Goal: Information Seeking & Learning: Learn about a topic

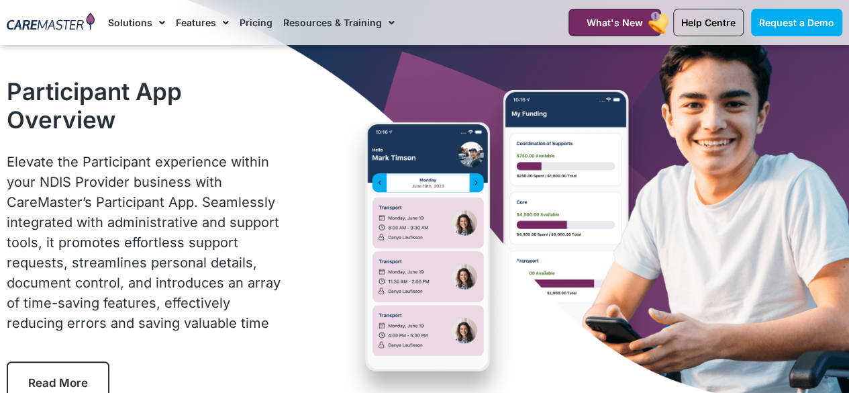
scroll to position [63, 0]
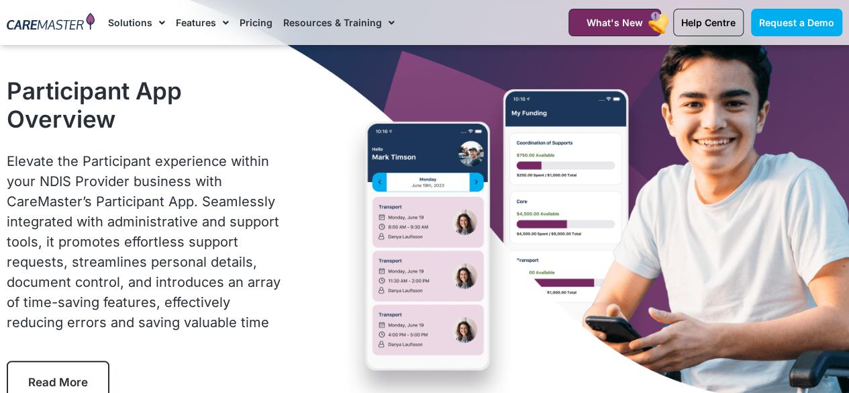
click at [238, 287] on span "Elevate the Participant experience within your NDIS Provider business with Care…" at bounding box center [144, 241] width 274 height 177
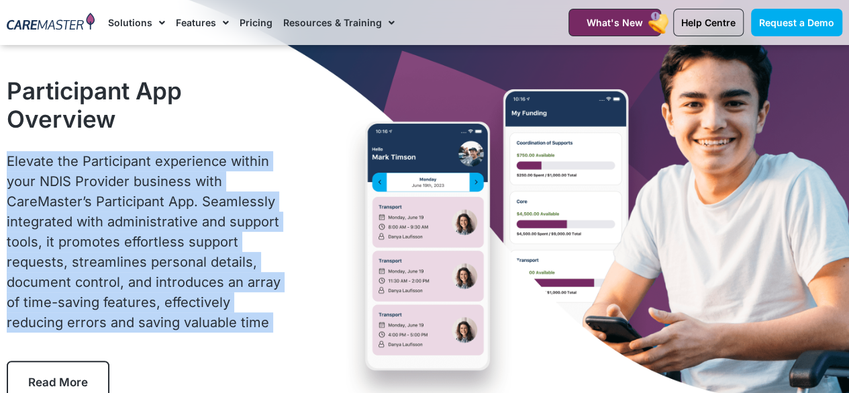
click at [238, 287] on span "Elevate the Participant experience within your NDIS Provider business with Care…" at bounding box center [144, 241] width 274 height 177
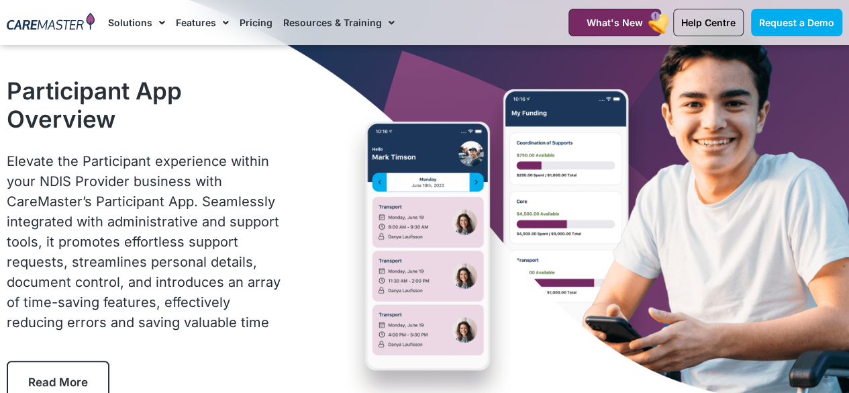
scroll to position [277, 0]
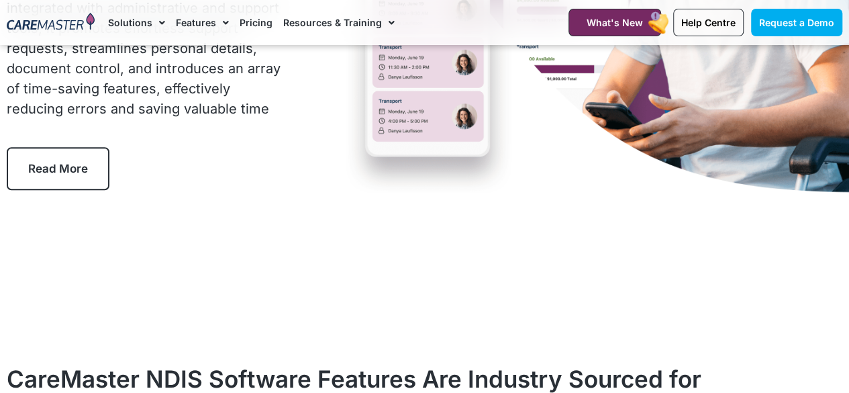
click at [249, 28] on link "Pricing" at bounding box center [256, 22] width 33 height 45
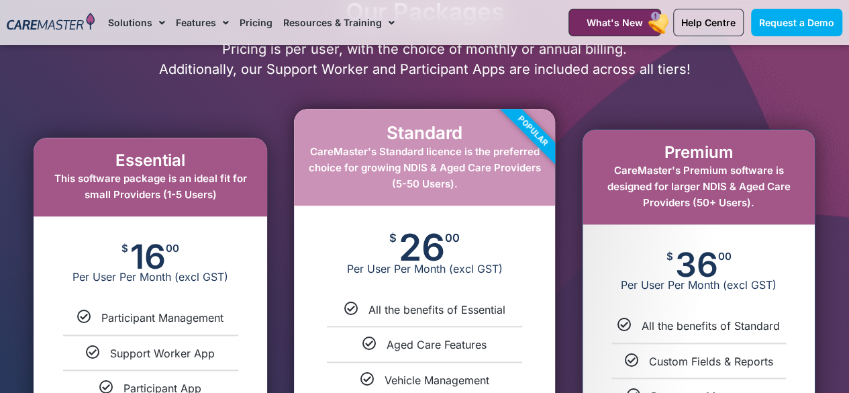
scroll to position [591, 0]
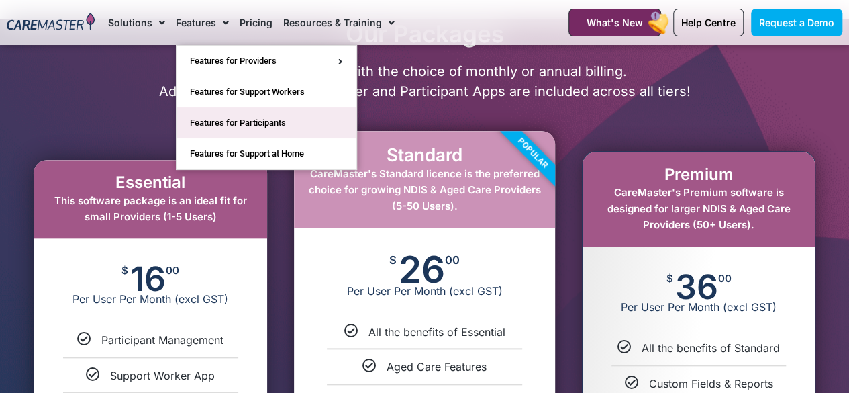
click at [285, 112] on link "Features for Participants" at bounding box center [267, 122] width 180 height 31
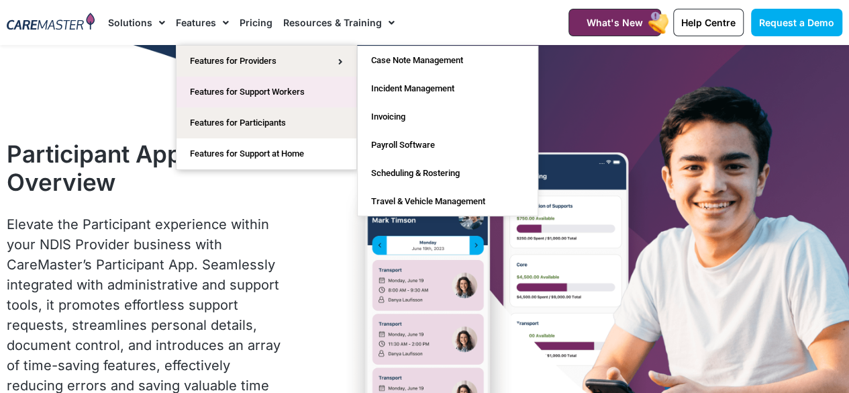
click at [254, 104] on link "Features for Support Workers" at bounding box center [267, 92] width 180 height 31
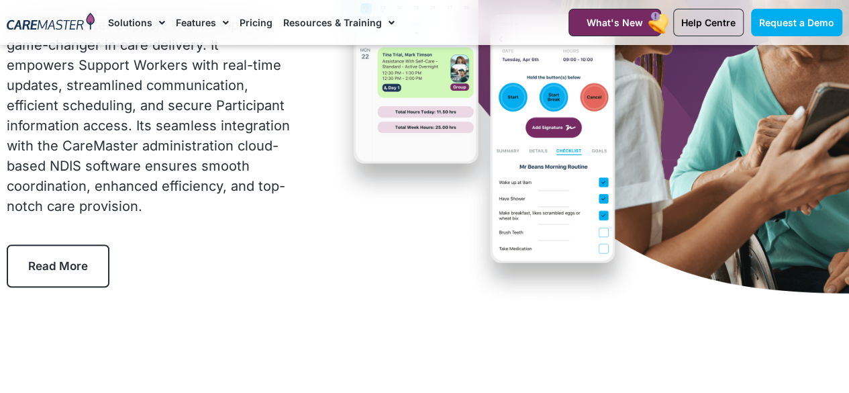
scroll to position [216, 0]
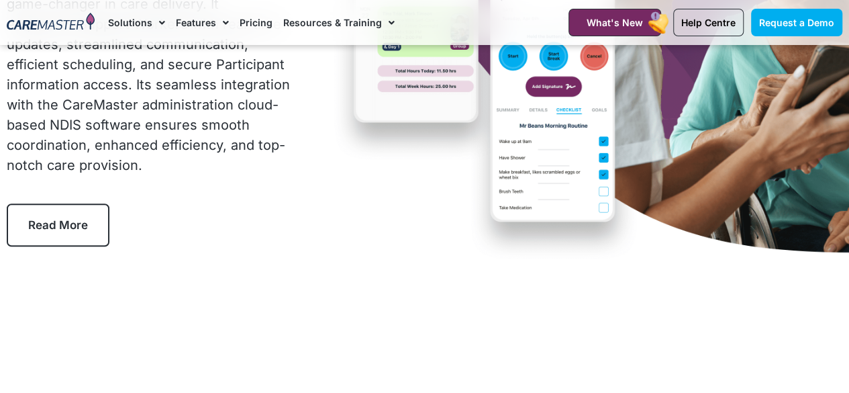
click at [181, 90] on div "The CareMaster Support Worker App is a game-changer in care delivery. It empowe…" at bounding box center [149, 74] width 284 height 201
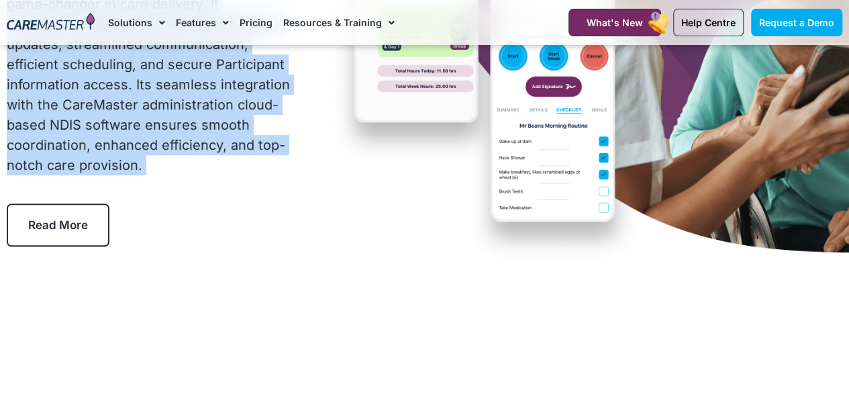
click at [181, 90] on div "The CareMaster Support Worker App is a game-changer in care delivery. It empowe…" at bounding box center [149, 74] width 284 height 201
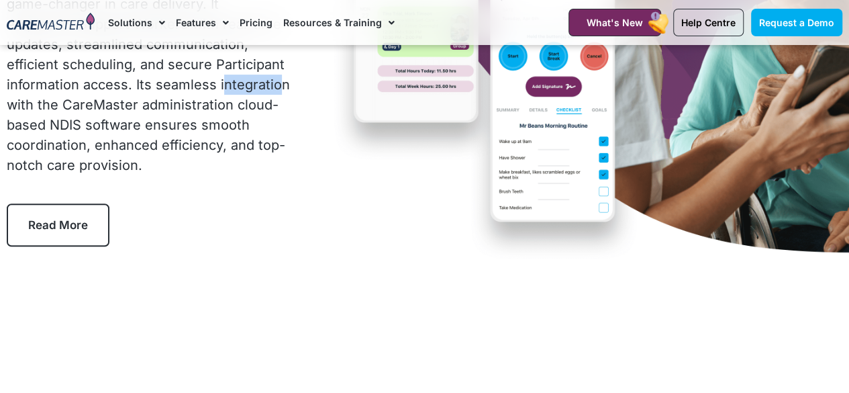
click at [181, 90] on div "The CareMaster Support Worker App is a game-changer in care delivery. It empowe…" at bounding box center [149, 74] width 284 height 201
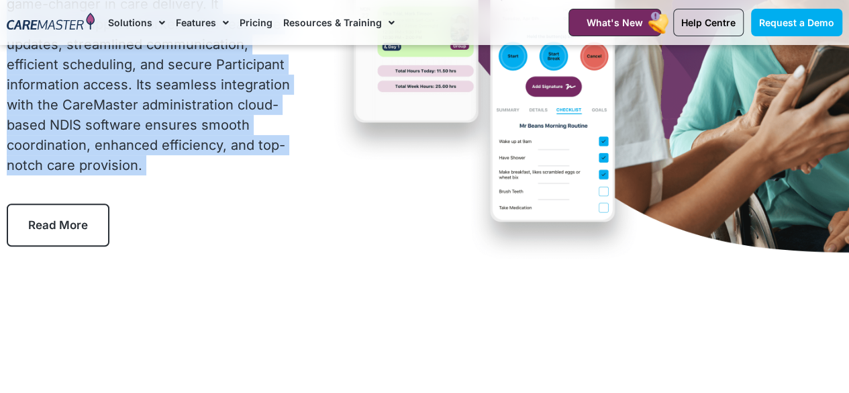
click at [181, 90] on div "The CareMaster Support Worker App is a game-changer in care delivery. It empowe…" at bounding box center [149, 74] width 284 height 201
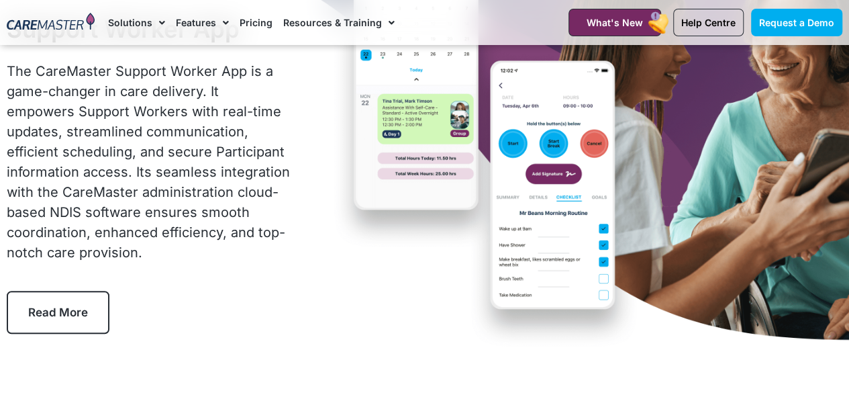
scroll to position [0, 0]
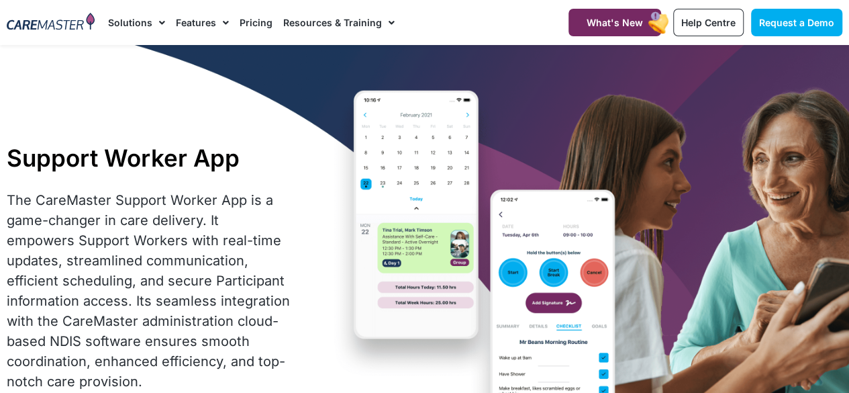
click at [231, 284] on div "The CareMaster Support Worker App is a game-changer in care delivery. It empowe…" at bounding box center [149, 290] width 284 height 201
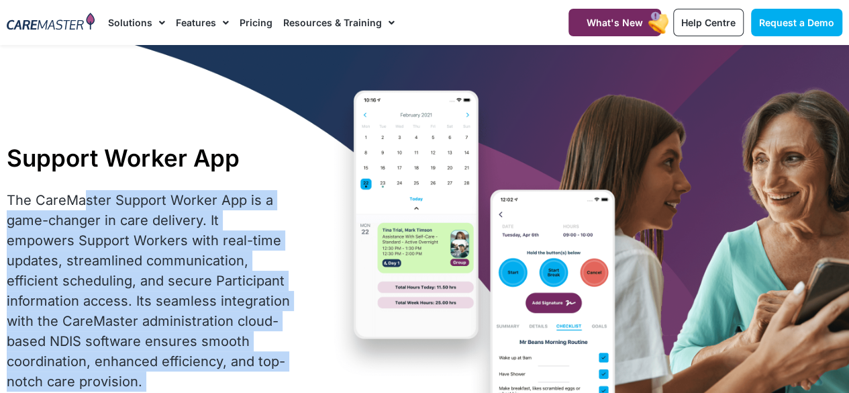
click at [231, 284] on div "The CareMaster Support Worker App is a game-changer in care delivery. It empowe…" at bounding box center [149, 290] width 284 height 201
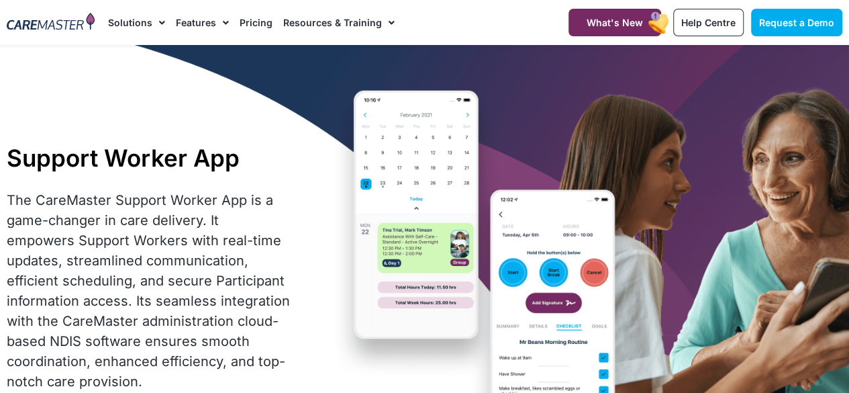
click at [224, 252] on div "The CareMaster Support Worker App is a game-changer in care delivery. It empowe…" at bounding box center [149, 290] width 284 height 201
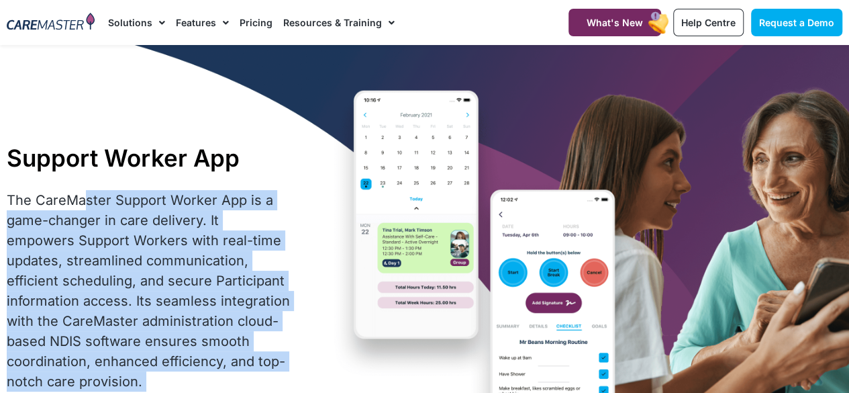
click at [224, 252] on div "The CareMaster Support Worker App is a game-changer in care delivery. It empowe…" at bounding box center [149, 290] width 284 height 201
click at [220, 299] on div "The CareMaster Support Worker App is a game-changer in care delivery. It empowe…" at bounding box center [149, 290] width 284 height 201
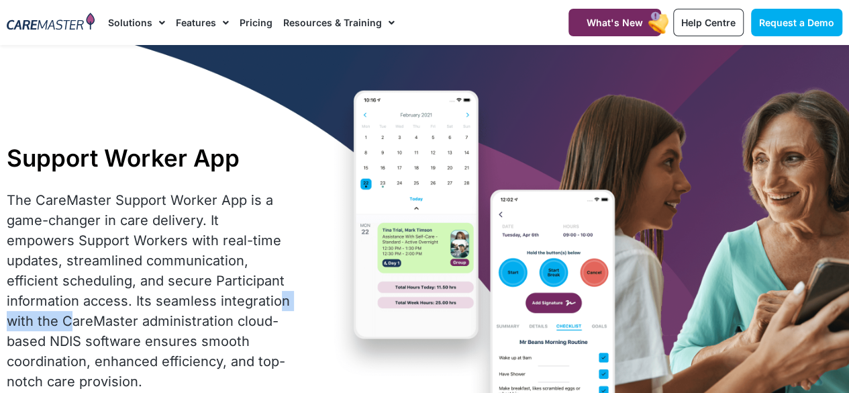
click at [220, 299] on div "The CareMaster Support Worker App is a game-changer in care delivery. It empowe…" at bounding box center [149, 290] width 284 height 201
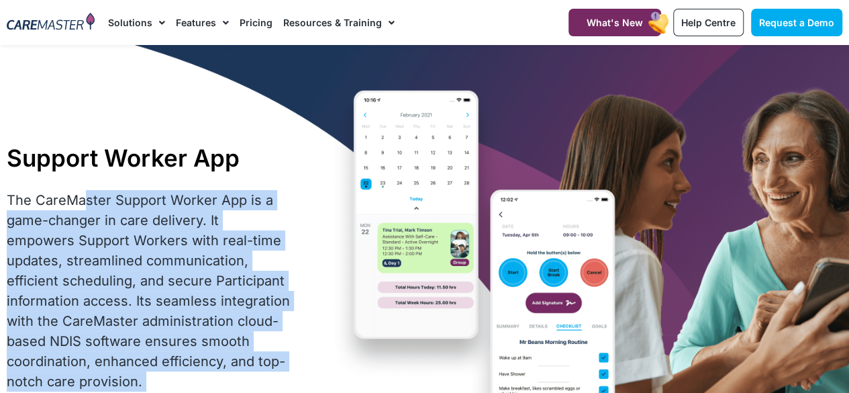
click at [220, 299] on div "The CareMaster Support Worker App is a game-changer in care delivery. It empowe…" at bounding box center [149, 290] width 284 height 201
click at [214, 267] on div "The CareMaster Support Worker App is a game-changer in care delivery. It empowe…" at bounding box center [149, 290] width 284 height 201
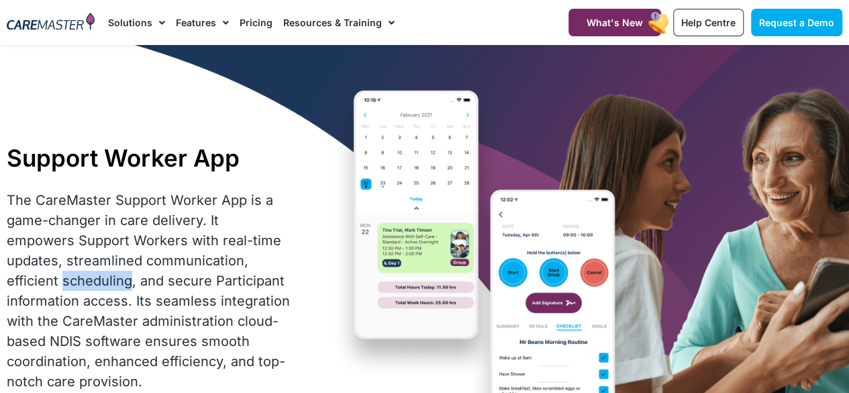
click at [214, 267] on div "The CareMaster Support Worker App is a game-changer in care delivery. It empowe…" at bounding box center [149, 290] width 284 height 201
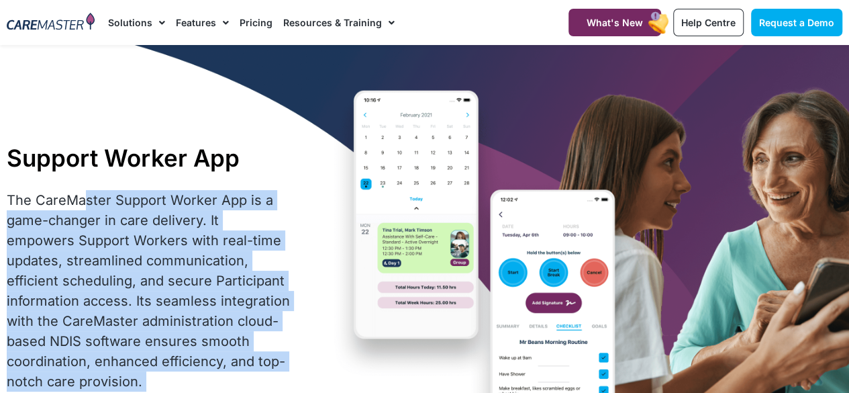
click at [214, 267] on div "The CareMaster Support Worker App is a game-changer in care delivery. It empowe…" at bounding box center [149, 290] width 284 height 201
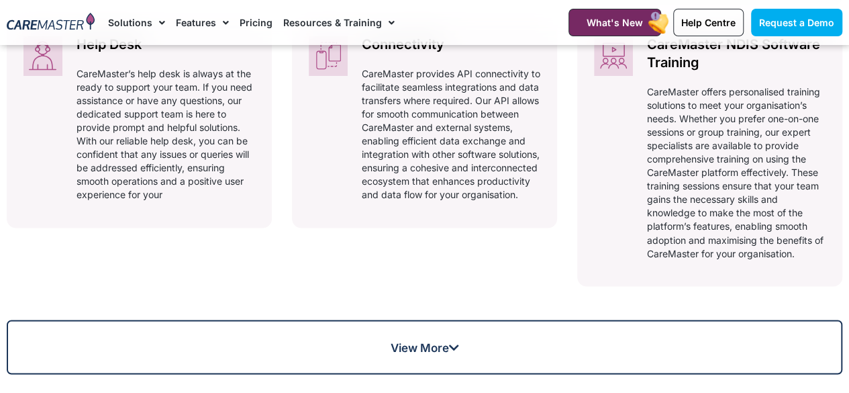
scroll to position [1347, 0]
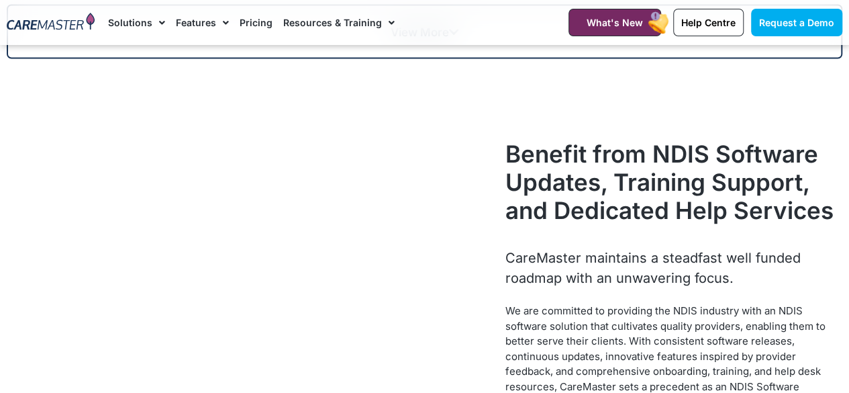
click at [716, 192] on h2 "Benefit from NDIS Software Updates, Training Support, and Dedicated Help Servic…" at bounding box center [674, 182] width 337 height 85
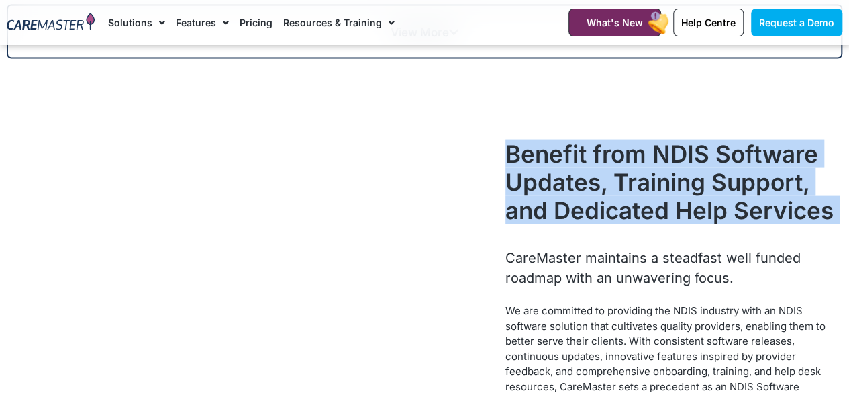
click at [716, 192] on h2 "Benefit from NDIS Software Updates, Training Support, and Dedicated Help Servic…" at bounding box center [674, 182] width 337 height 85
click at [725, 246] on div "Benefit from NDIS Software Updates, Training Support, and Dedicated Help Servic…" at bounding box center [674, 194] width 337 height 108
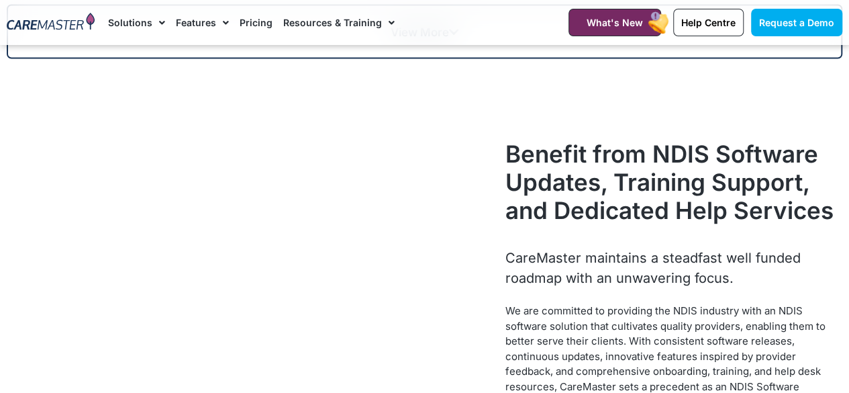
click at [701, 209] on h2 "Benefit from NDIS Software Updates, Training Support, and Dedicated Help Servic…" at bounding box center [674, 182] width 337 height 85
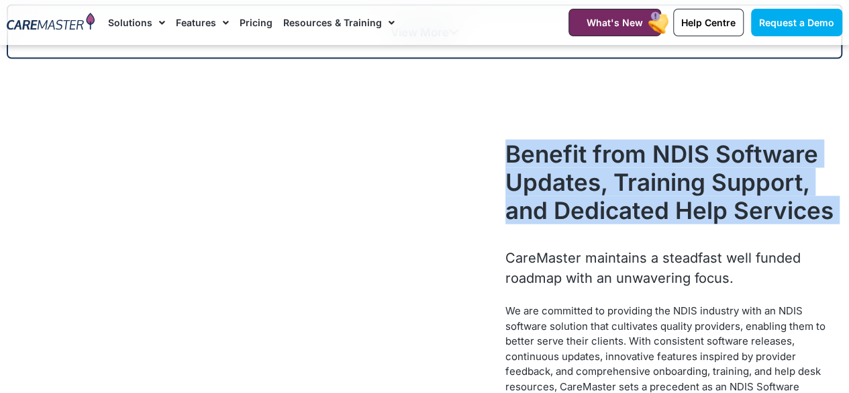
click at [701, 209] on h2 "Benefit from NDIS Software Updates, Training Support, and Dedicated Help Servic…" at bounding box center [674, 182] width 337 height 85
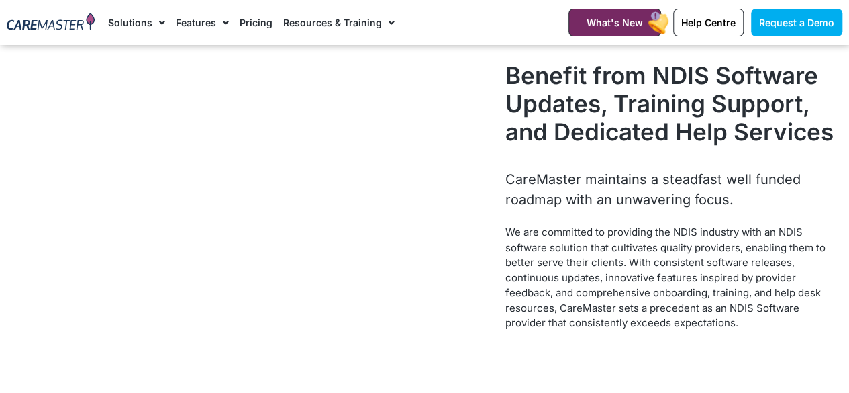
scroll to position [1431, 0]
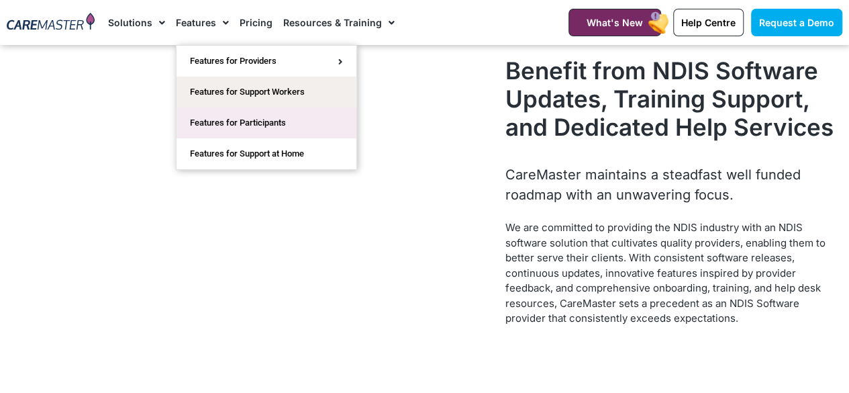
click at [240, 119] on link "Features for Participants" at bounding box center [267, 122] width 180 height 31
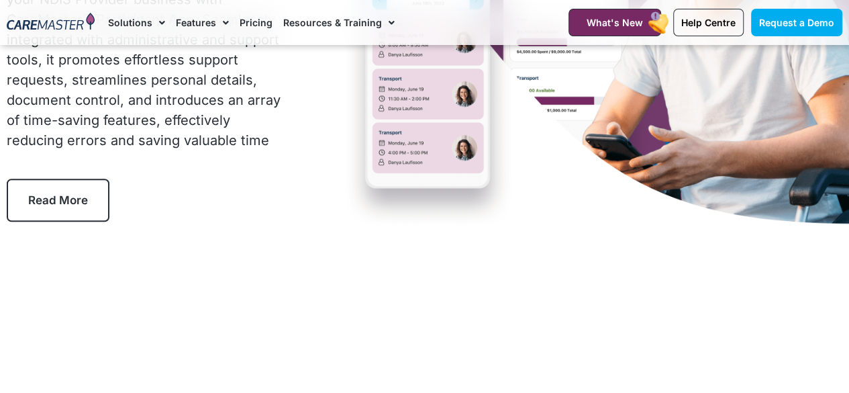
scroll to position [244, 0]
click at [100, 189] on link "Read More" at bounding box center [58, 200] width 103 height 43
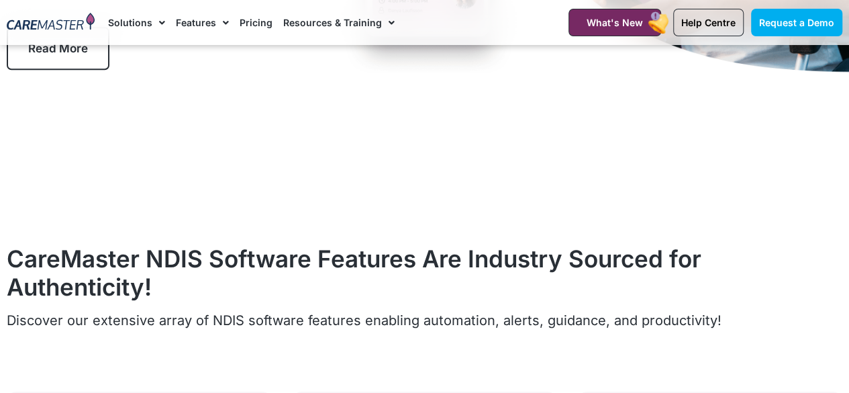
scroll to position [561, 0]
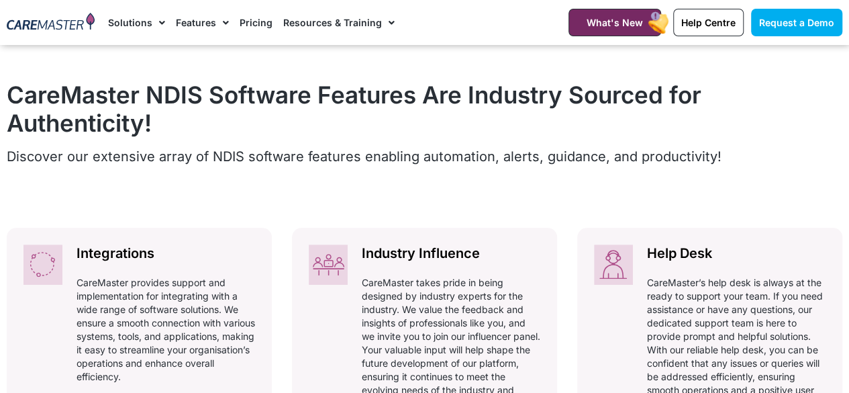
click at [616, 164] on p "Discover our extensive array of NDIS software features enabling automation, ale…" at bounding box center [425, 156] width 836 height 20
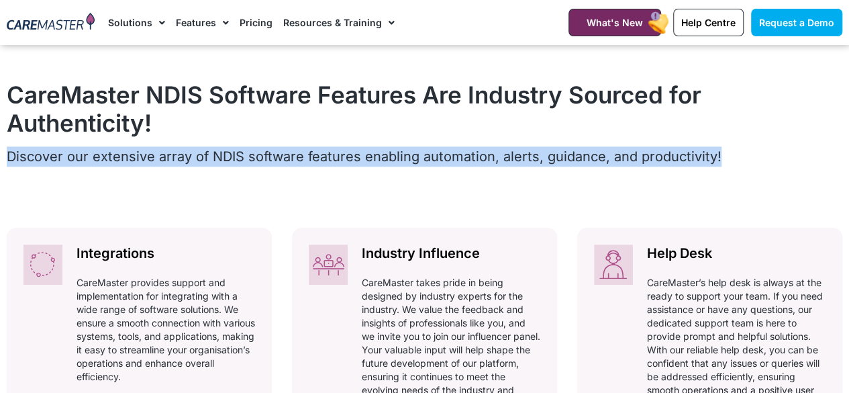
click at [616, 164] on p "Discover our extensive array of NDIS software features enabling automation, ale…" at bounding box center [425, 156] width 836 height 20
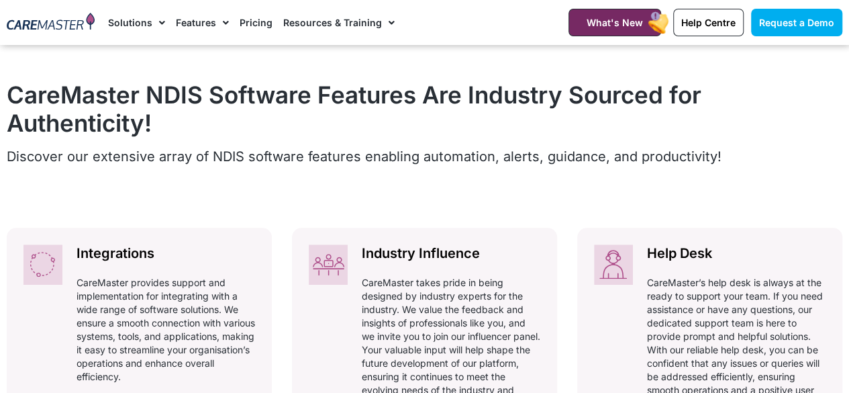
click at [614, 158] on span "Discover our extensive array of NDIS software features enabling automation, ale…" at bounding box center [364, 156] width 715 height 16
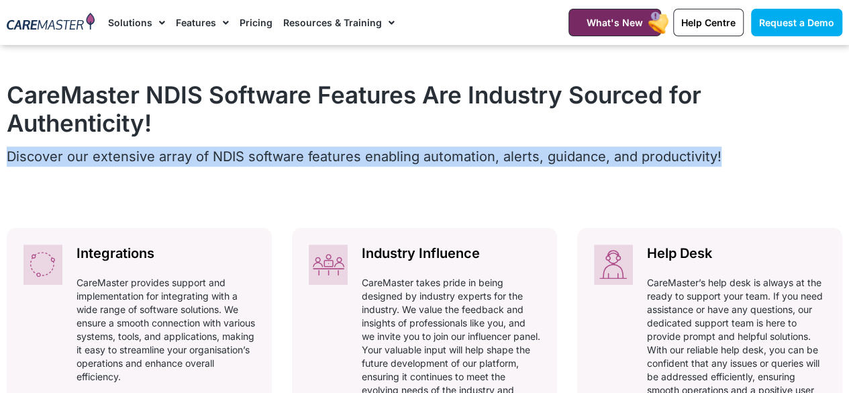
click at [614, 158] on span "Discover our extensive array of NDIS software features enabling automation, ale…" at bounding box center [364, 156] width 715 height 16
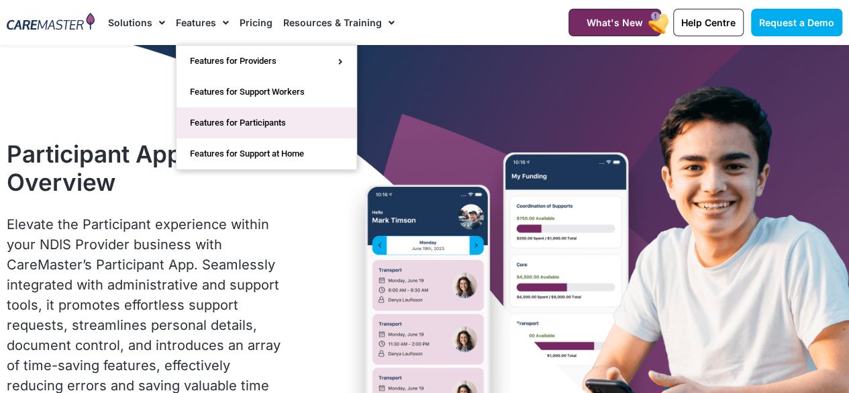
click at [233, 117] on link "Features for Participants" at bounding box center [267, 122] width 180 height 31
